Goal: Navigation & Orientation: Find specific page/section

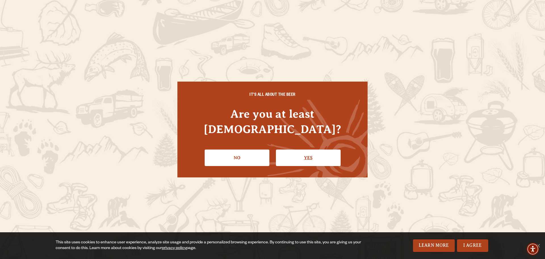
click at [292, 155] on link "Yes" at bounding box center [308, 157] width 65 height 16
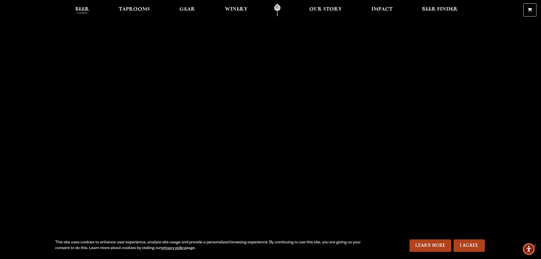
click at [81, 5] on link "Beer" at bounding box center [82, 10] width 21 height 13
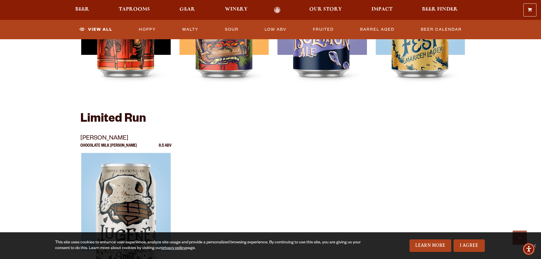
scroll to position [966, 0]
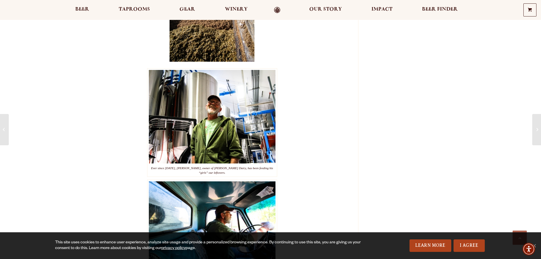
scroll to position [511, 0]
